Goal: Information Seeking & Learning: Learn about a topic

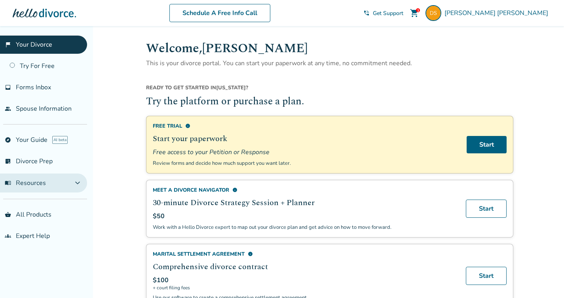
click at [66, 184] on button "menu_book Resources expand_more" at bounding box center [43, 183] width 87 height 19
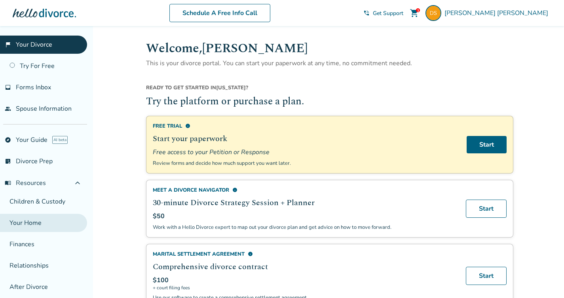
click at [36, 225] on link "Your Home" at bounding box center [43, 223] width 87 height 18
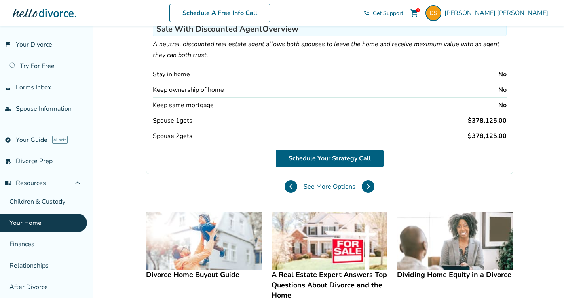
scroll to position [102, 0]
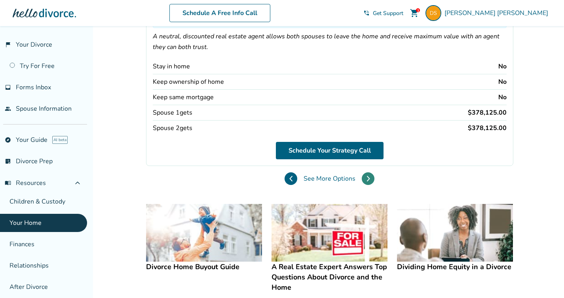
click at [369, 180] on icon at bounding box center [368, 179] width 4 height 6
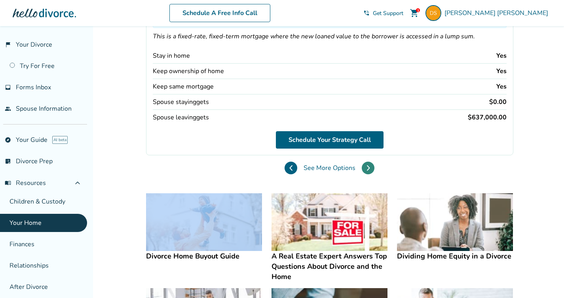
click at [369, 180] on div "Your Custom Home Equity Options Home Equity Loan Overview This is a fixed-rate,…" at bounding box center [329, 77] width 367 height 208
click at [367, 172] on button at bounding box center [367, 168] width 13 height 13
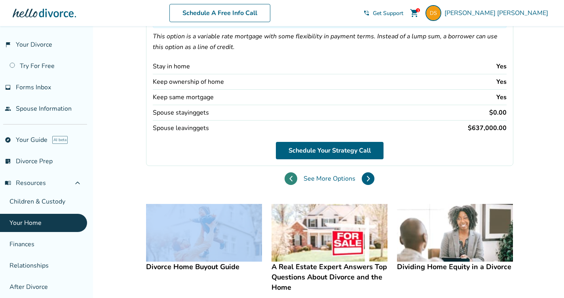
click at [290, 178] on icon at bounding box center [291, 178] width 2 height 5
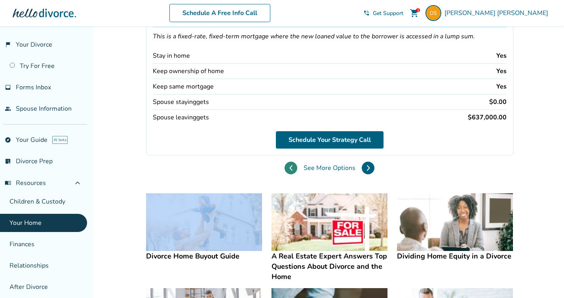
click at [290, 178] on div "Your Custom Home Equity Options Home Equity Loan Overview This is a fixed-rate,…" at bounding box center [329, 77] width 367 height 208
click at [220, 215] on img at bounding box center [204, 222] width 116 height 58
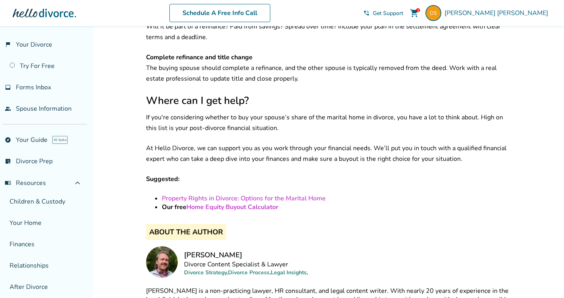
scroll to position [2313, 0]
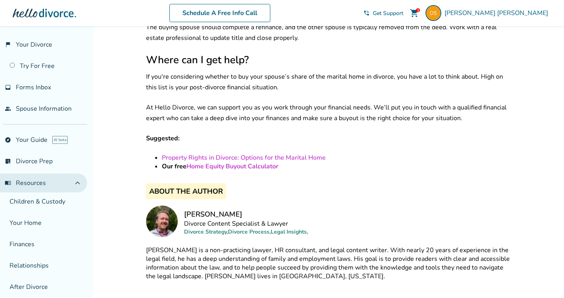
click at [82, 183] on span "expand_less" at bounding box center [77, 182] width 9 height 9
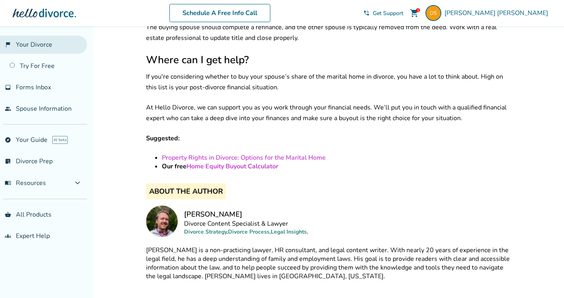
click at [44, 47] on link "flag_2 Your Divorce" at bounding box center [43, 45] width 87 height 18
